Goal: Obtain resource: Download file/media

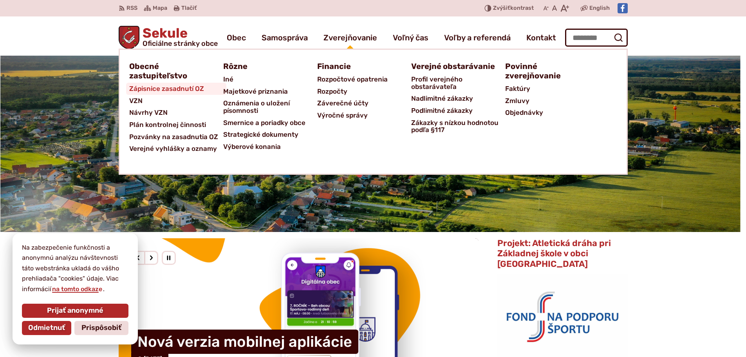
click at [187, 89] on span "Zápisnice zasadnutí OZ" at bounding box center [166, 89] width 75 height 12
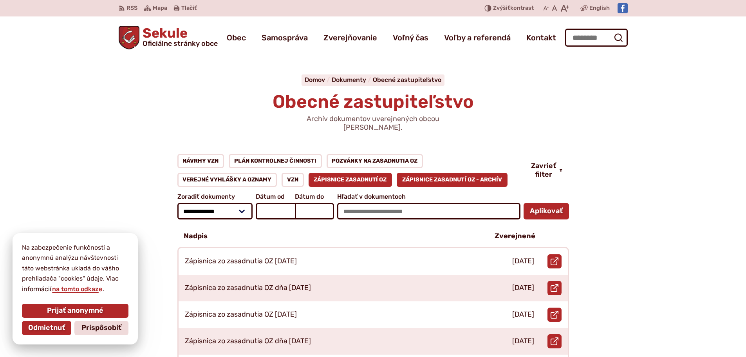
click at [446, 173] on link "Zápisnice zasadnutí OZ - ARCHÍV" at bounding box center [452, 180] width 111 height 14
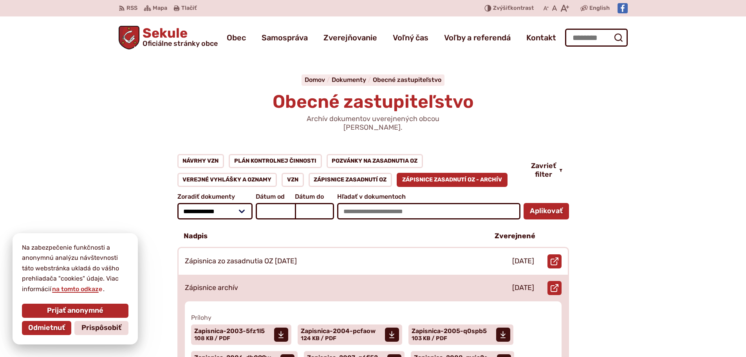
click at [218, 284] on p "Zápisnice archív" at bounding box center [211, 288] width 53 height 9
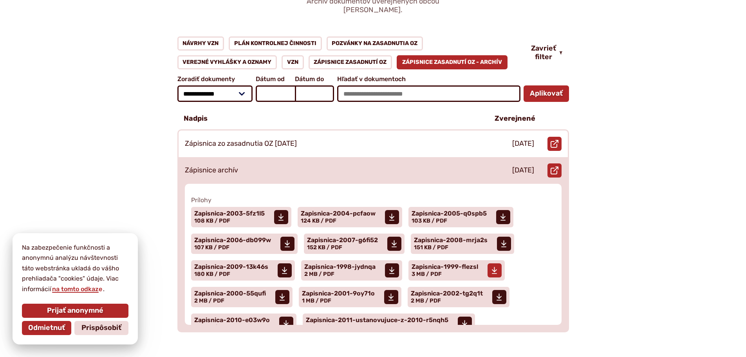
scroll to position [39, 0]
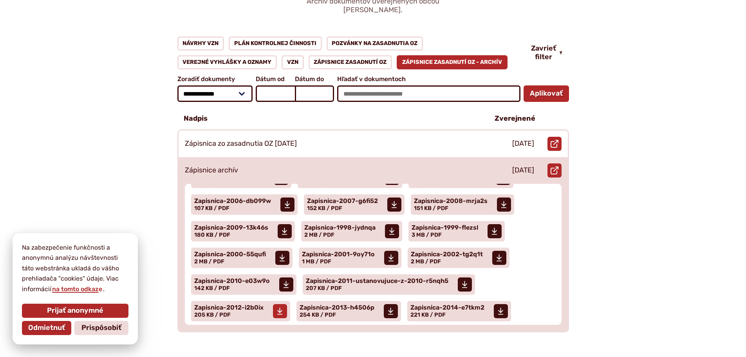
click at [275, 304] on span at bounding box center [280, 311] width 14 height 14
